Goal: Information Seeking & Learning: Learn about a topic

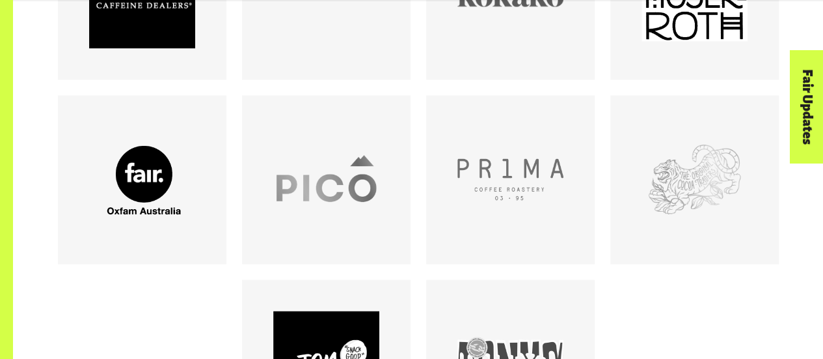
scroll to position [1060, 0]
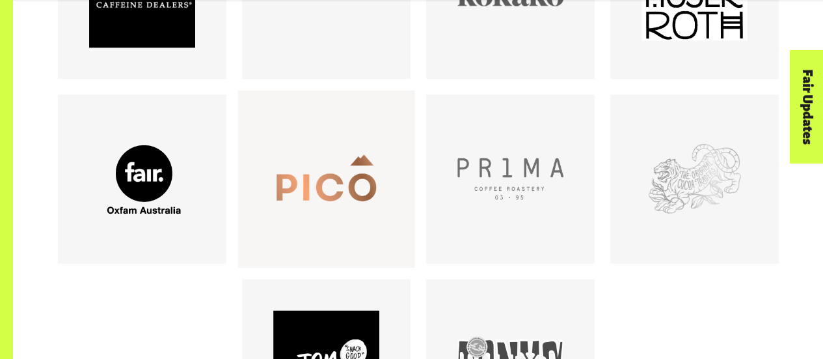
click at [340, 183] on div at bounding box center [326, 179] width 106 height 106
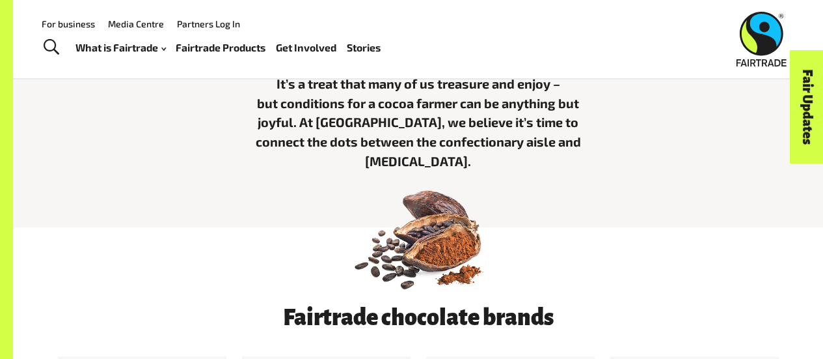
scroll to position [0, 0]
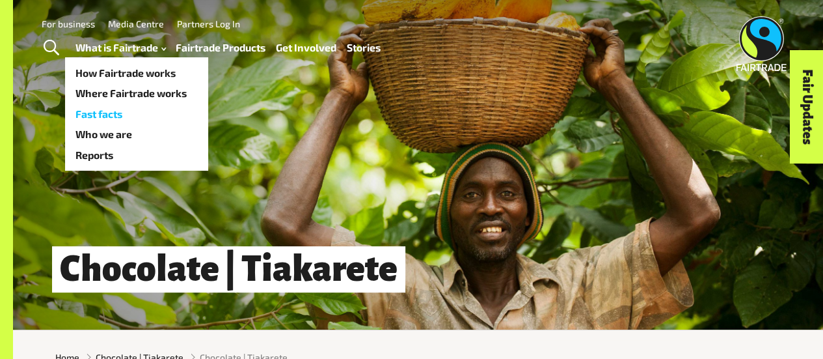
click at [115, 113] on link "Fast facts" at bounding box center [136, 113] width 143 height 21
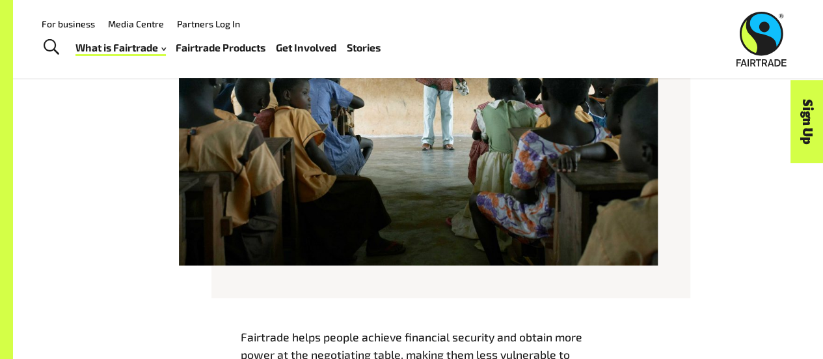
scroll to position [1097, 0]
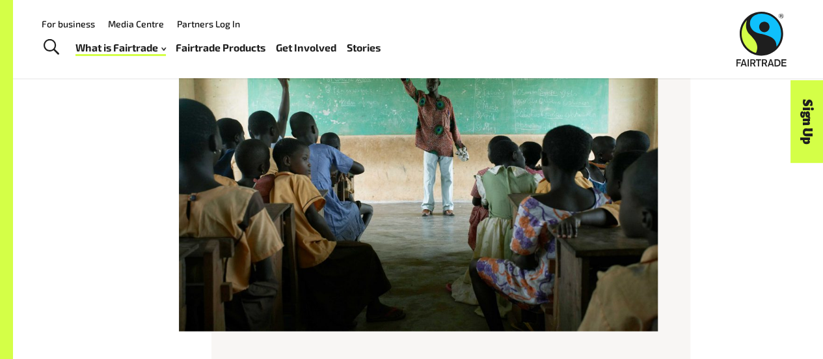
click at [266, 46] on link "Fairtrade Products" at bounding box center [221, 47] width 90 height 18
